Goal: Contribute content: Contribute content

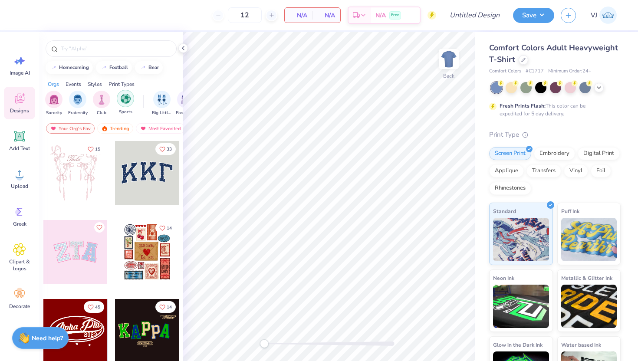
click at [124, 101] on img "filter for Sports" at bounding box center [126, 99] width 10 height 10
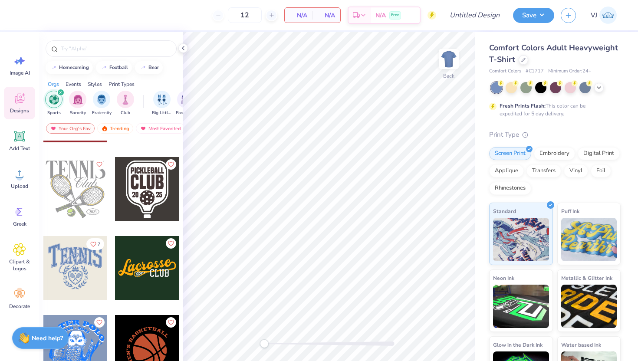
scroll to position [380, 0]
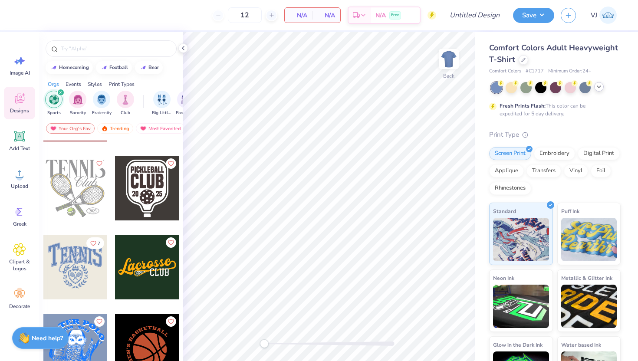
click at [599, 86] on icon at bounding box center [598, 86] width 7 height 7
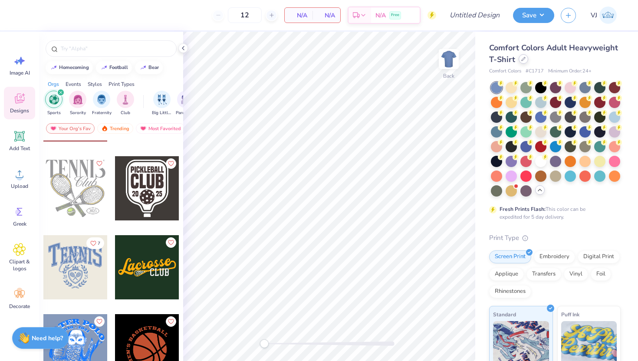
click at [523, 60] on icon at bounding box center [523, 59] width 4 height 4
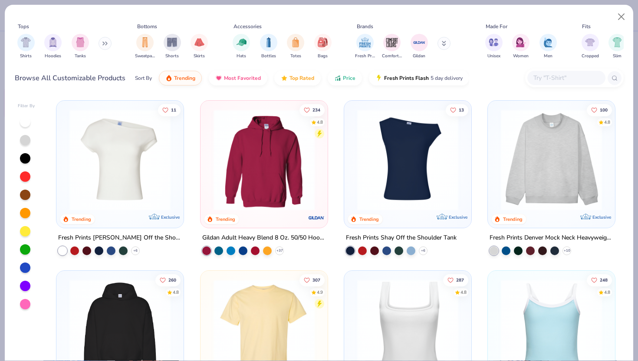
scroll to position [27, 0]
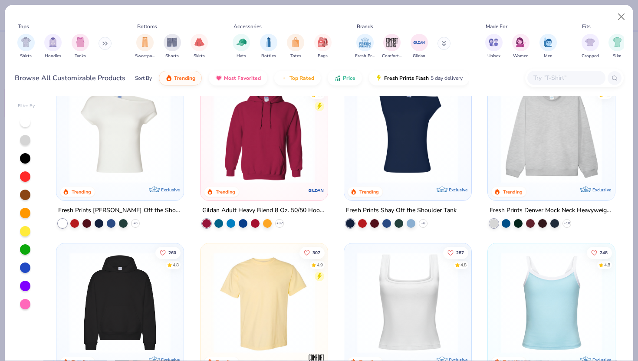
click at [397, 158] on img at bounding box center [408, 132] width 110 height 101
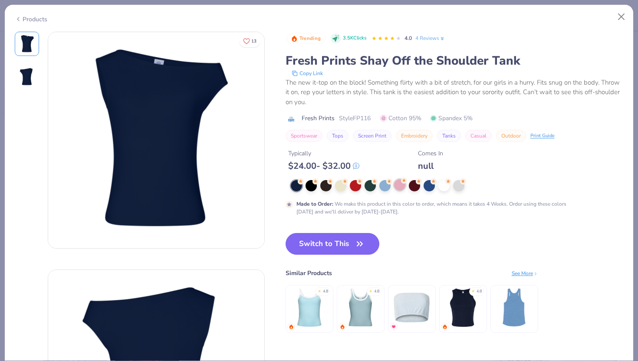
click at [401, 184] on icon at bounding box center [404, 180] width 6 height 6
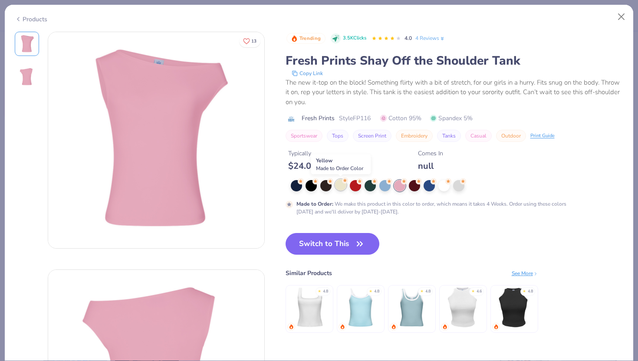
click at [342, 186] on div at bounding box center [340, 184] width 11 height 11
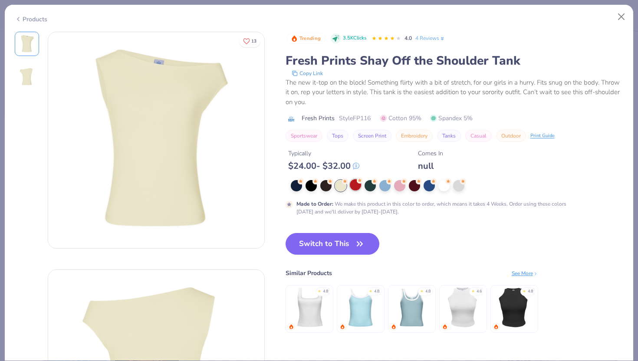
click at [355, 186] on div at bounding box center [355, 184] width 11 height 11
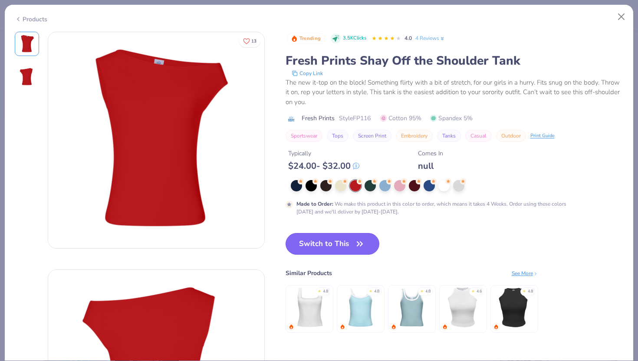
click at [341, 247] on button "Switch to This" at bounding box center [333, 244] width 94 height 22
type input "50"
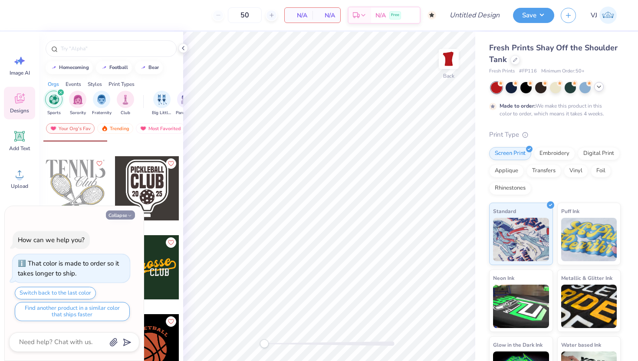
click at [124, 211] on button "Collapse" at bounding box center [120, 214] width 29 height 9
type textarea "x"
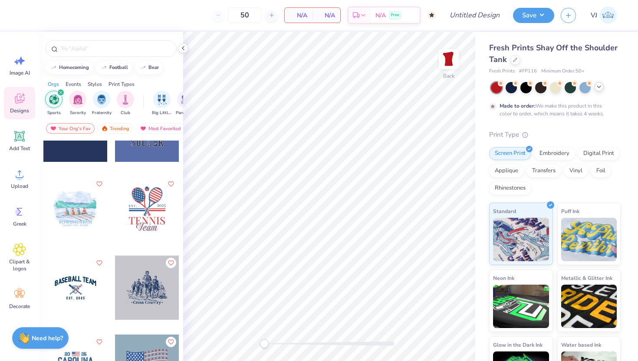
scroll to position [676, 0]
click at [141, 224] on div at bounding box center [147, 208] width 64 height 64
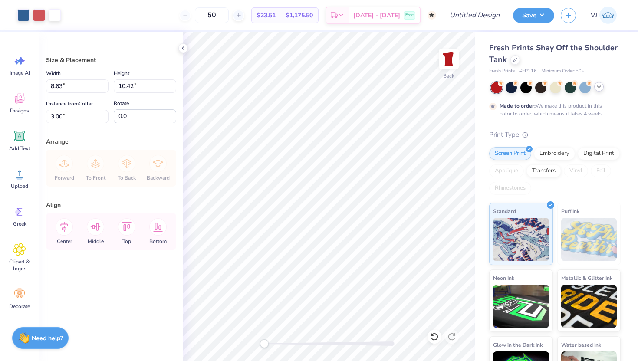
type input "3.74"
type input "4.51"
type input "4.49"
type input "5.41"
type input "4.39"
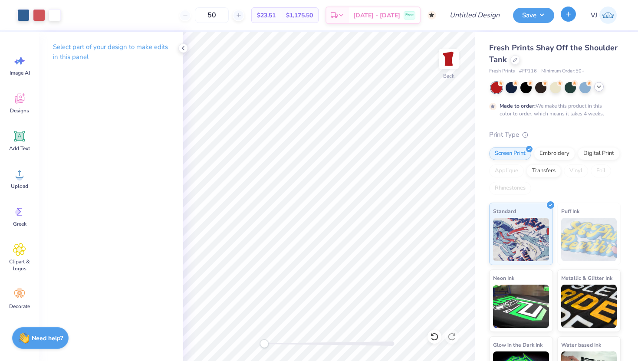
click at [567, 16] on icon "button" at bounding box center [568, 13] width 7 height 7
click at [538, 17] on button "Save" at bounding box center [533, 14] width 41 height 15
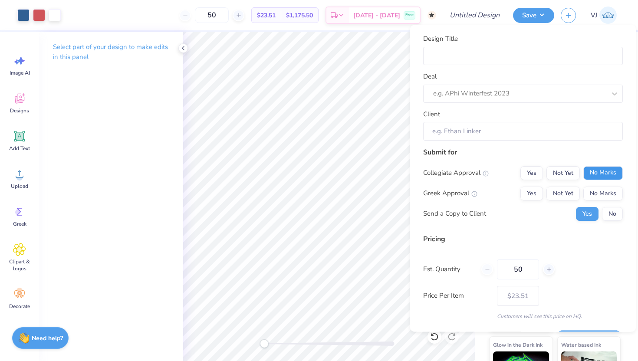
click at [594, 173] on button "No Marks" at bounding box center [602, 173] width 39 height 14
click at [599, 192] on button "No Marks" at bounding box center [602, 193] width 39 height 14
type input "$23.51"
click at [615, 214] on button "No" at bounding box center [612, 214] width 21 height 14
click at [473, 44] on div "Design Title" at bounding box center [523, 49] width 200 height 31
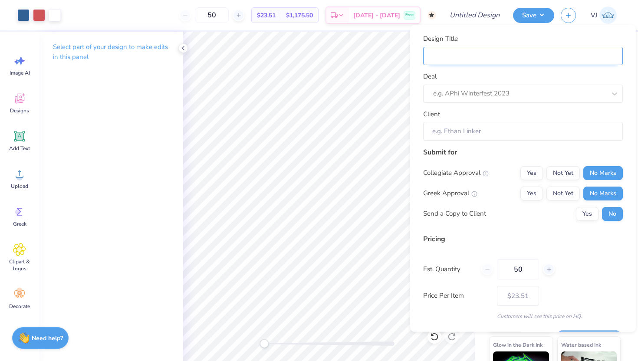
click at [465, 56] on input "Design Title" at bounding box center [523, 55] width 200 height 19
type input "Sigma Mu Delta"
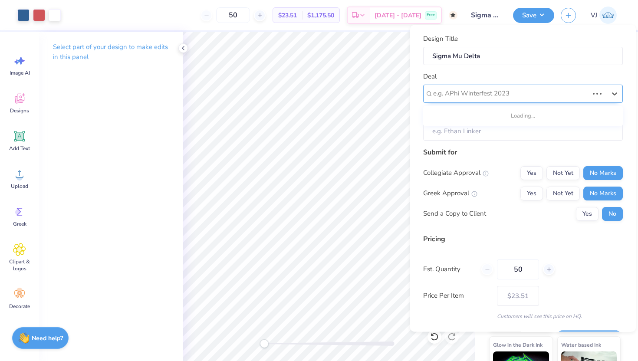
click at [474, 87] on div "e.g. APhi Winterfest 2023" at bounding box center [510, 93] width 157 height 13
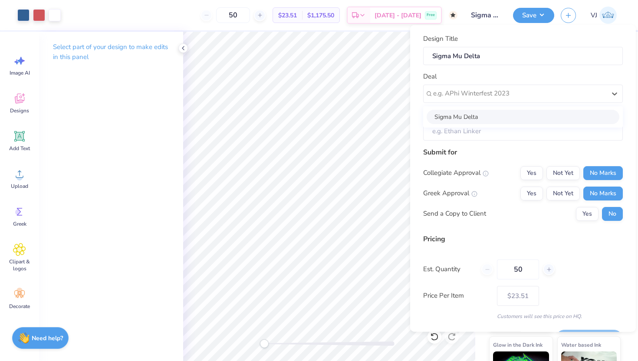
click at [468, 116] on div "Sigma Mu Delta" at bounding box center [523, 116] width 193 height 14
type input "[PERSON_NAME]"
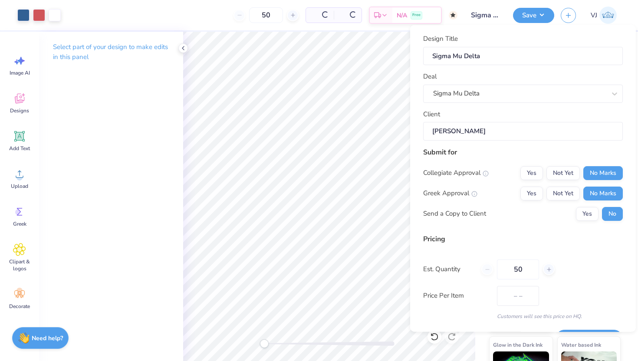
type input "$23.51"
click at [536, 19] on button "Save" at bounding box center [533, 14] width 41 height 15
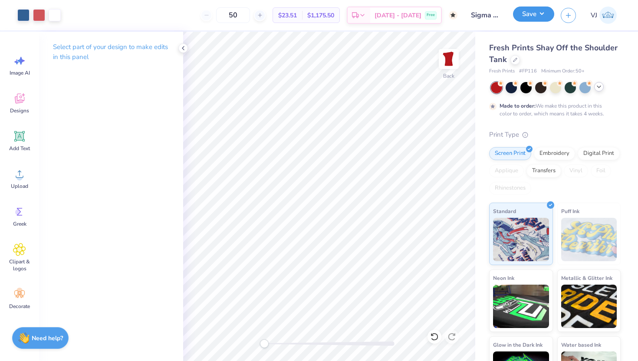
click at [533, 18] on button "Save" at bounding box center [533, 14] width 41 height 15
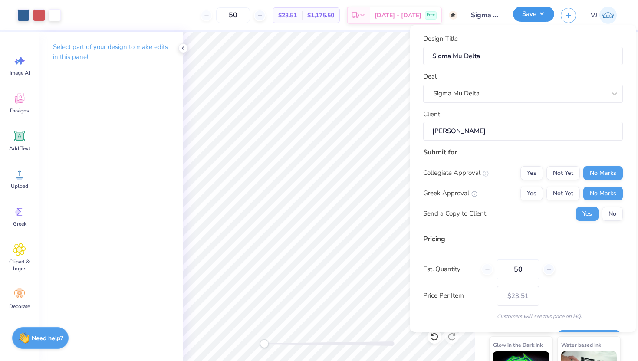
click at [527, 17] on button "Save" at bounding box center [533, 14] width 41 height 15
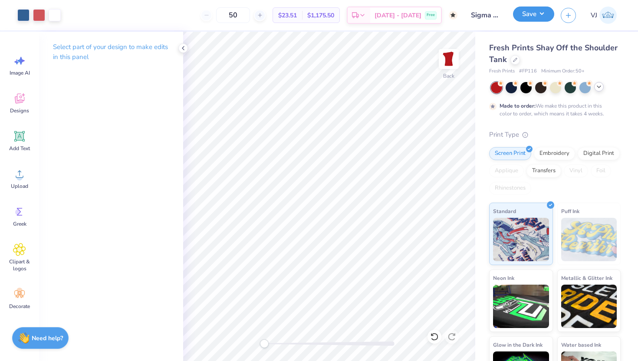
click at [537, 22] on div "Save" at bounding box center [533, 15] width 41 height 15
click at [534, 14] on button "Save" at bounding box center [533, 14] width 41 height 15
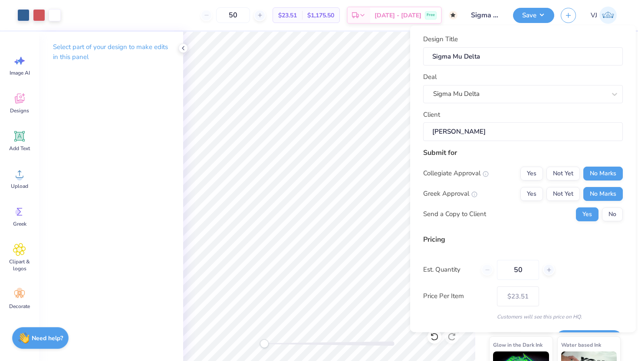
scroll to position [24, 0]
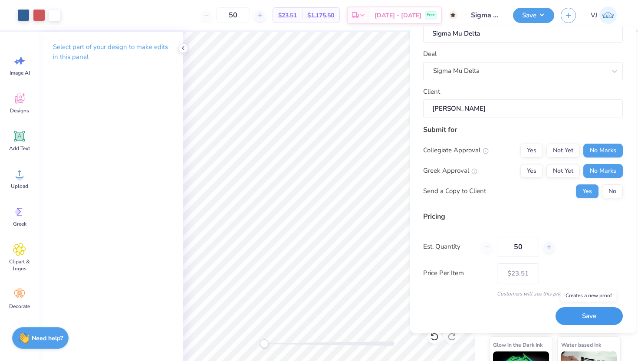
click at [573, 313] on button "Save" at bounding box center [588, 316] width 67 height 18
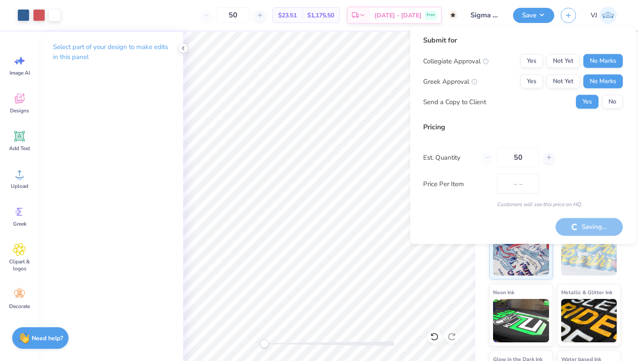
type input "$23.51"
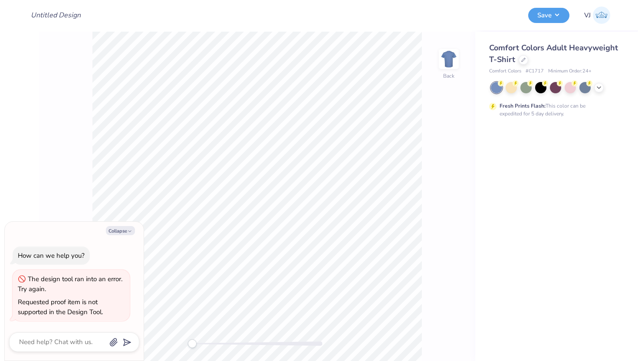
type textarea "x"
